Goal: Find specific page/section: Find specific page/section

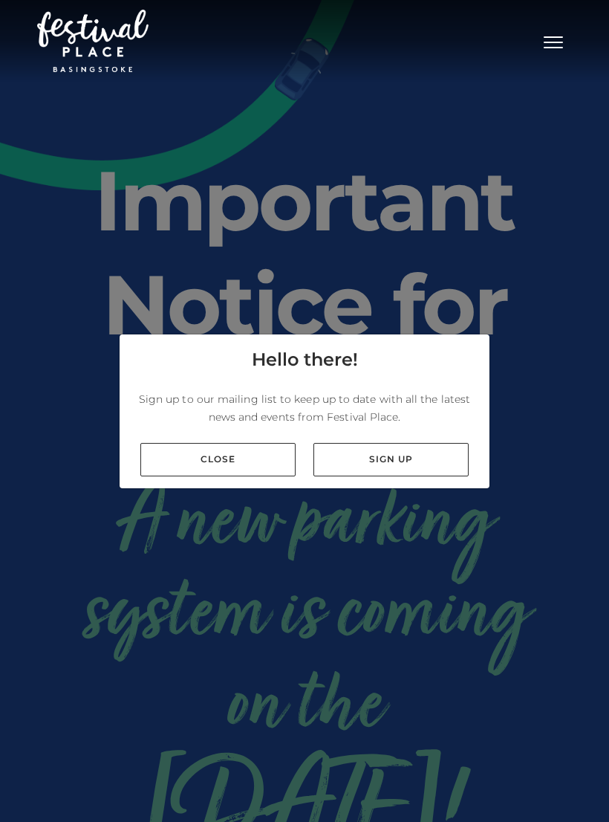
click at [271, 476] on link "Close" at bounding box center [217, 459] width 155 height 33
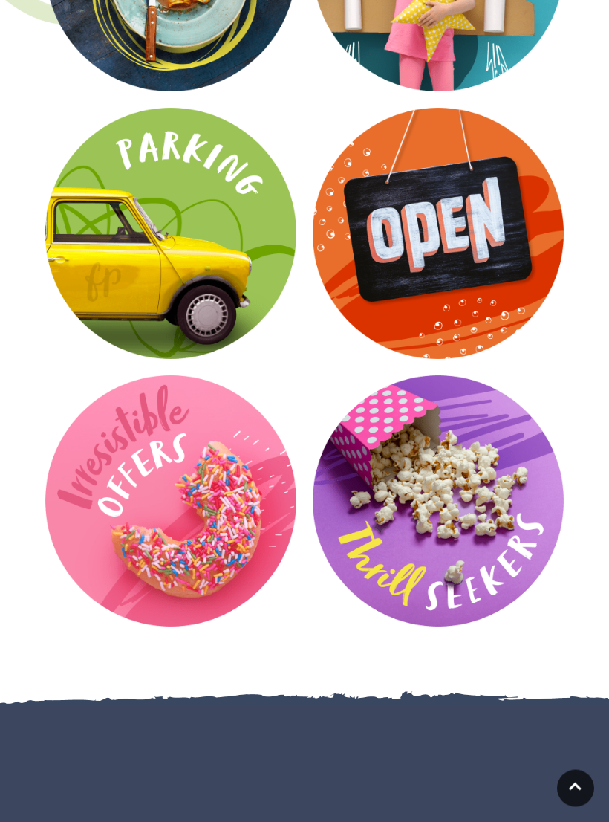
scroll to position [2404, 0]
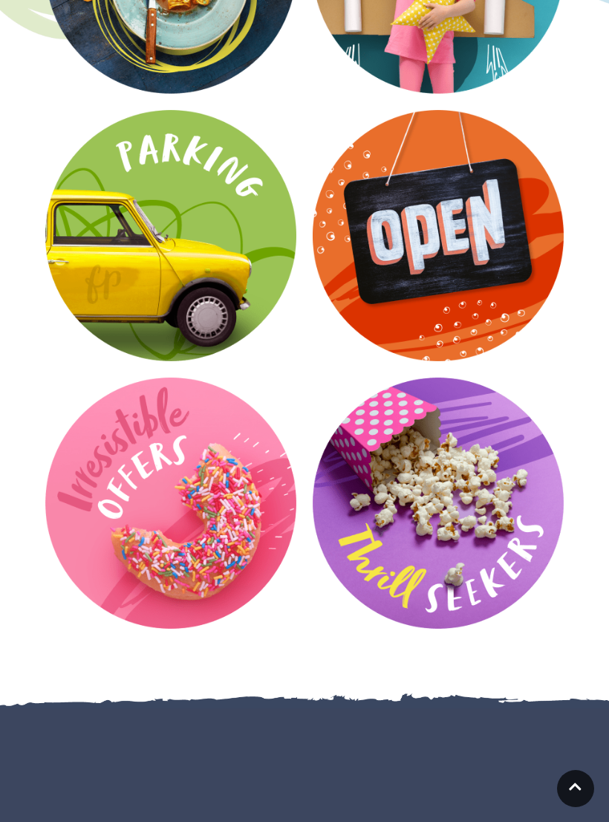
click at [0, 0] on video at bounding box center [0, 0] width 0 height 0
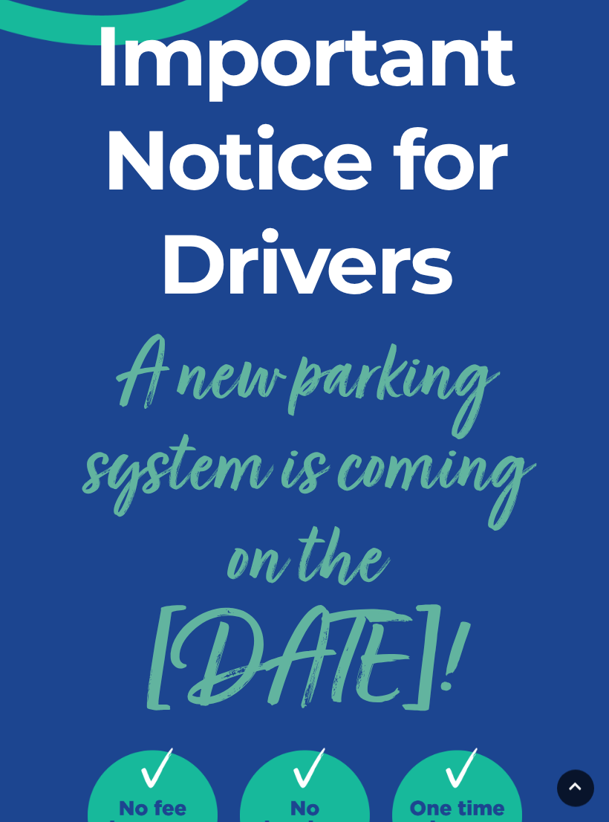
scroll to position [0, 0]
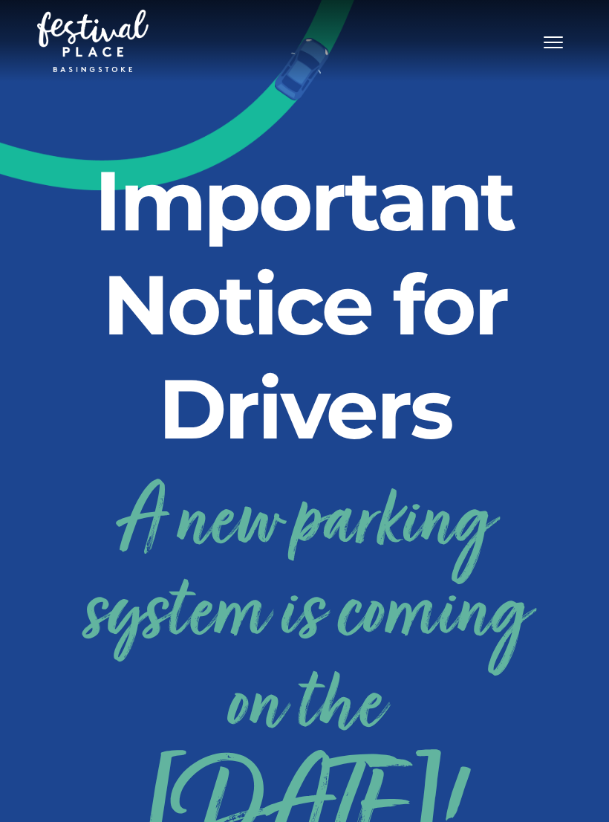
click at [554, 45] on button "Toggle navigation" at bounding box center [553, 41] width 37 height 22
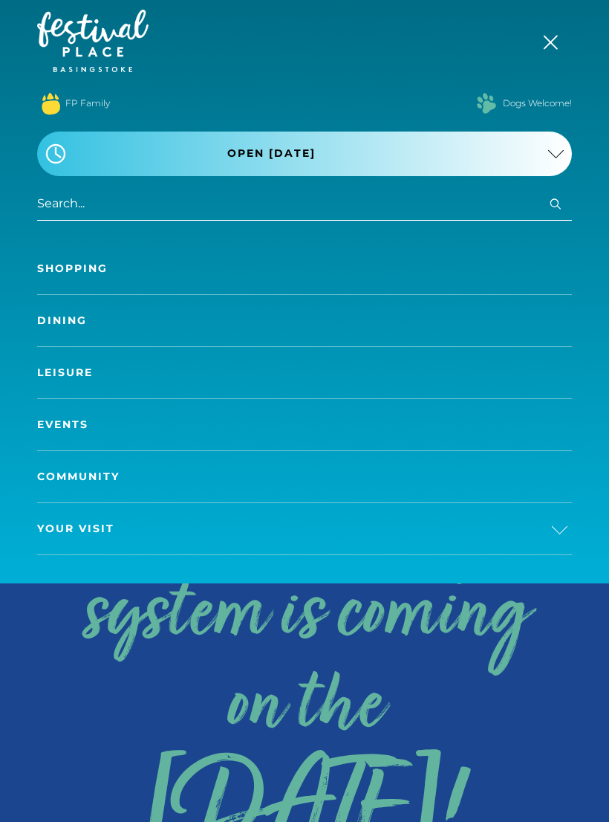
click at [537, 316] on link "Dining" at bounding box center [304, 320] width 535 height 51
click at [82, 323] on link "Dining" at bounding box center [304, 320] width 535 height 51
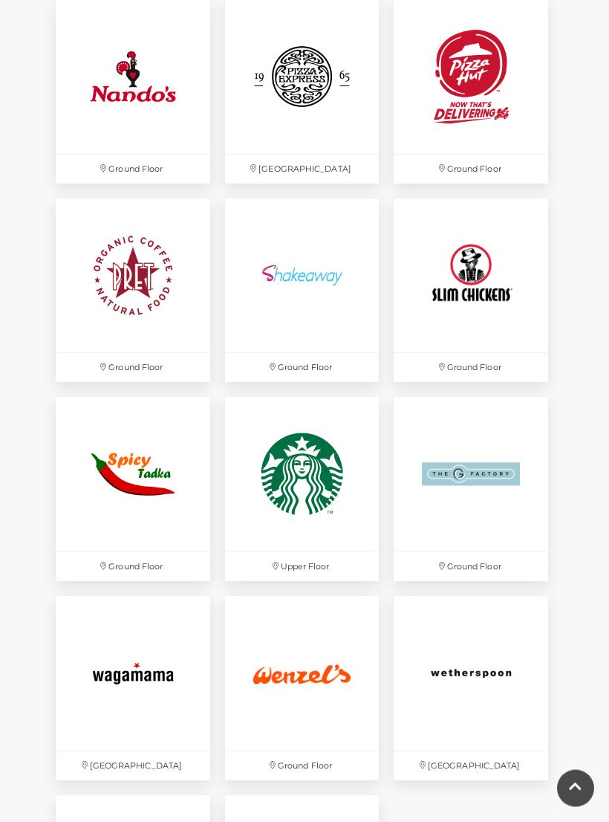
scroll to position [3013, 0]
click at [330, 488] on img at bounding box center [302, 474] width 155 height 155
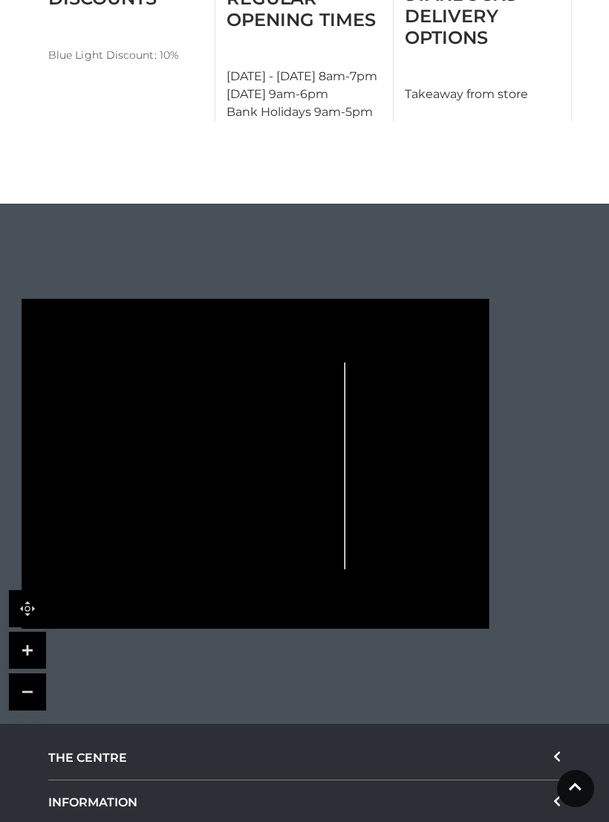
scroll to position [918, 0]
